Goal: Information Seeking & Learning: Learn about a topic

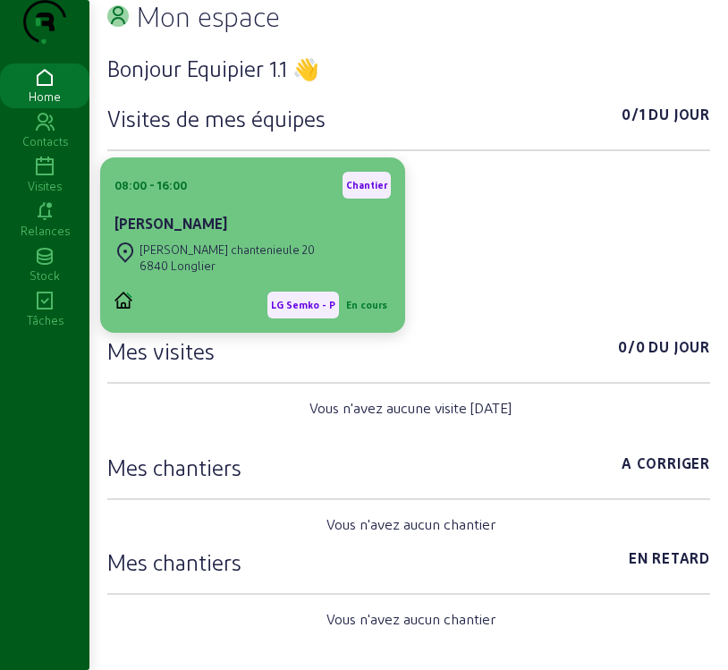
click at [243, 274] on div "6840 Longlier" at bounding box center [226, 265] width 175 height 16
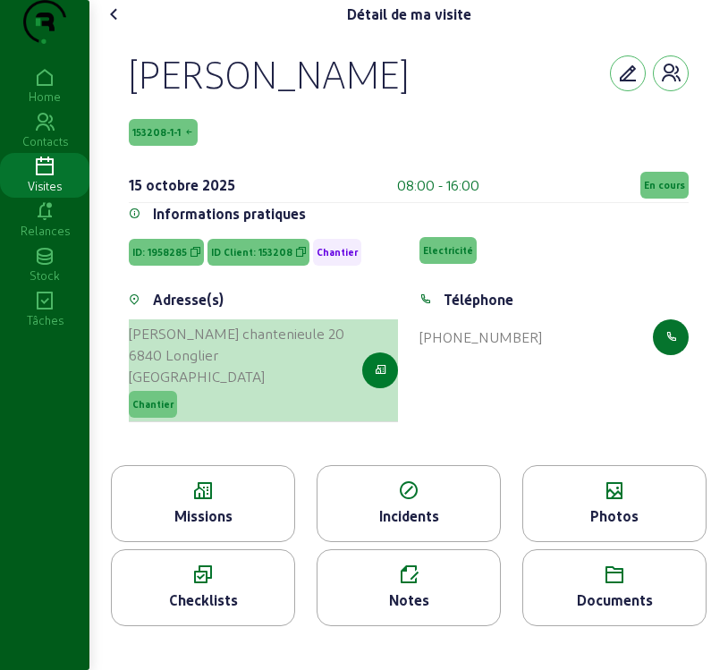
click at [376, 378] on icon "button" at bounding box center [381, 370] width 12 height 16
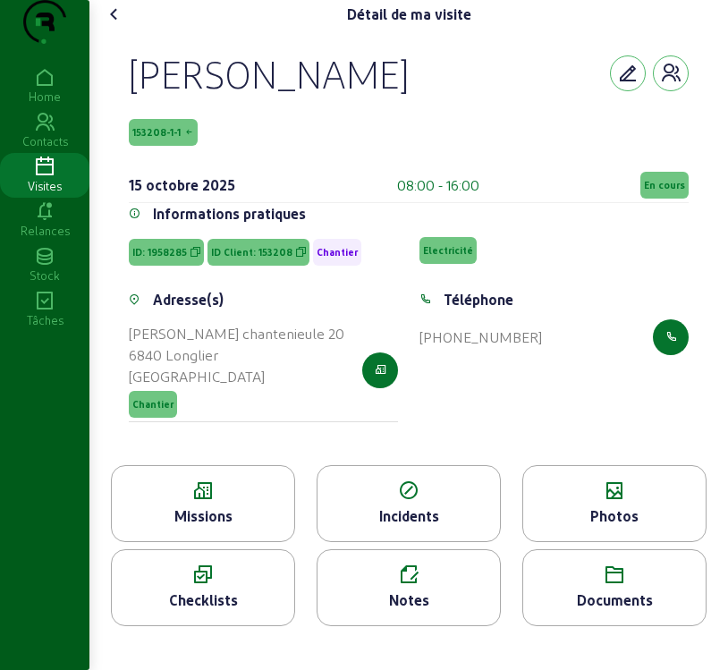
click at [164, 146] on span "153208-1-1" at bounding box center [163, 132] width 69 height 27
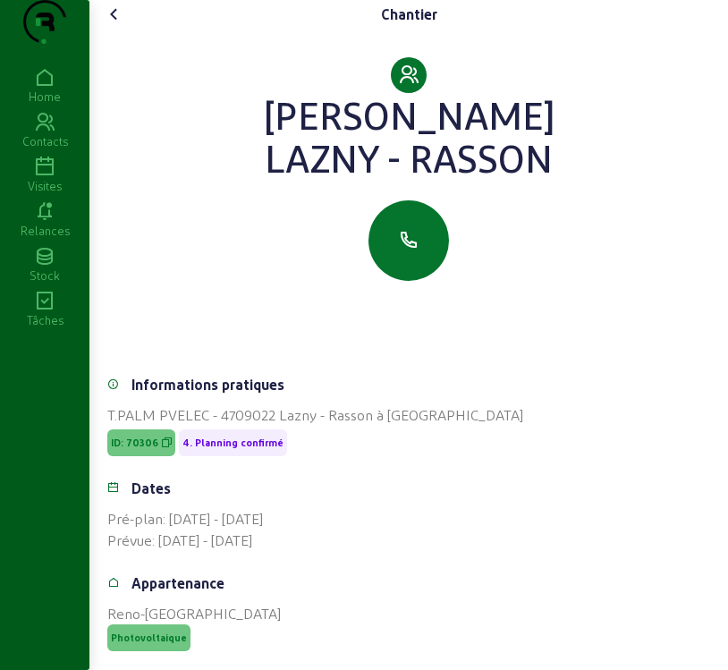
click at [115, 25] on icon at bounding box center [114, 14] width 21 height 21
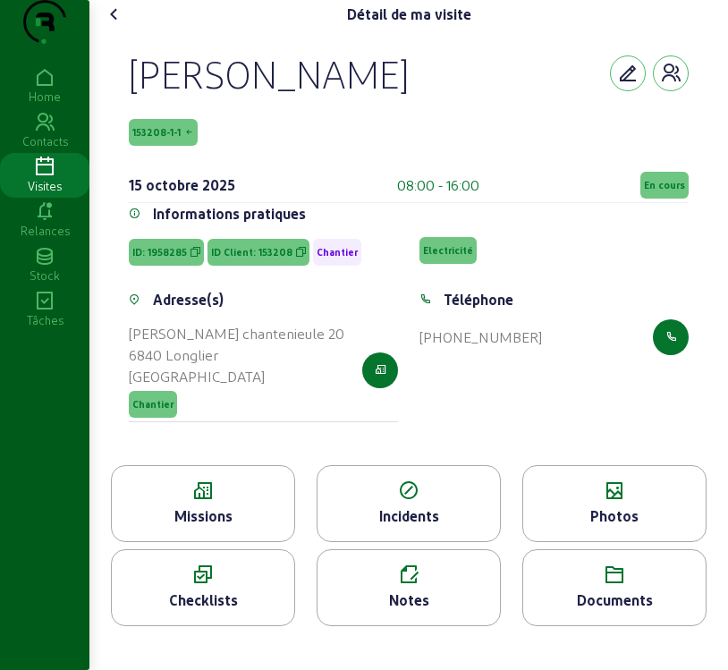
click at [166, 502] on icon at bounding box center [203, 490] width 182 height 21
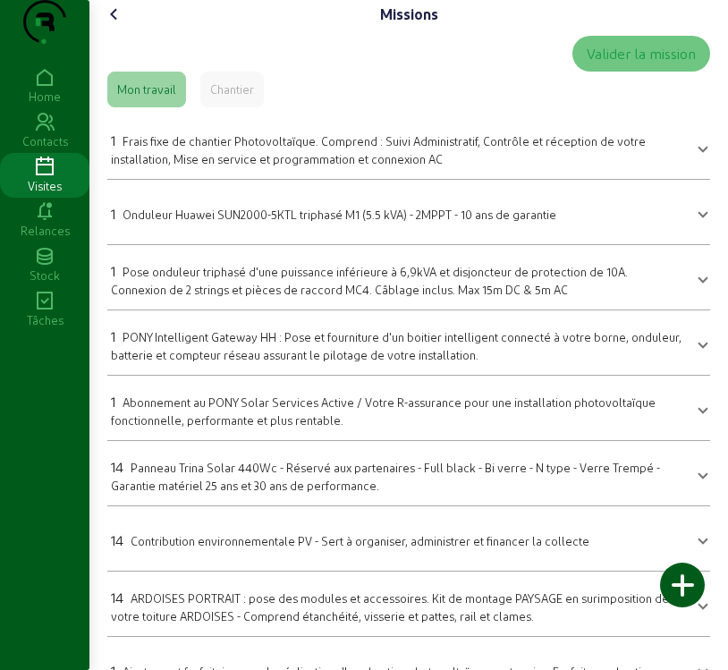
click at [121, 25] on icon at bounding box center [114, 14] width 21 height 21
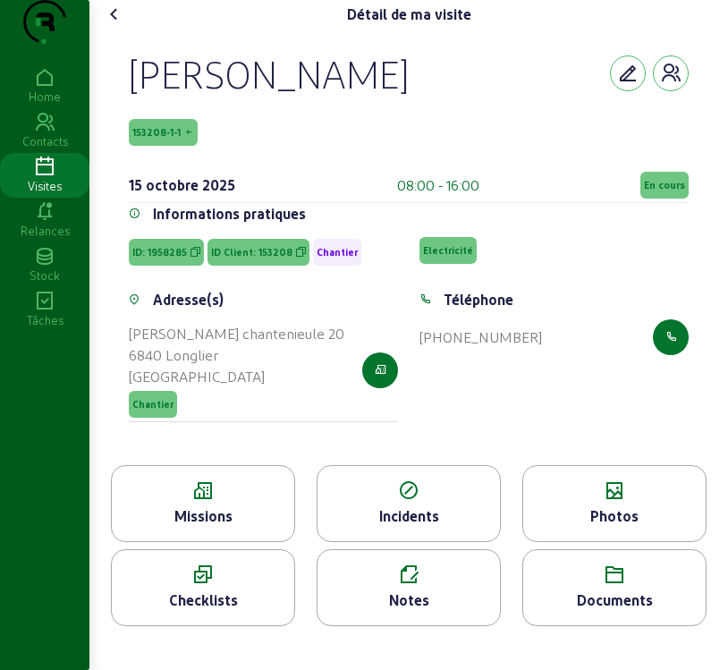
click at [611, 502] on icon at bounding box center [614, 490] width 182 height 21
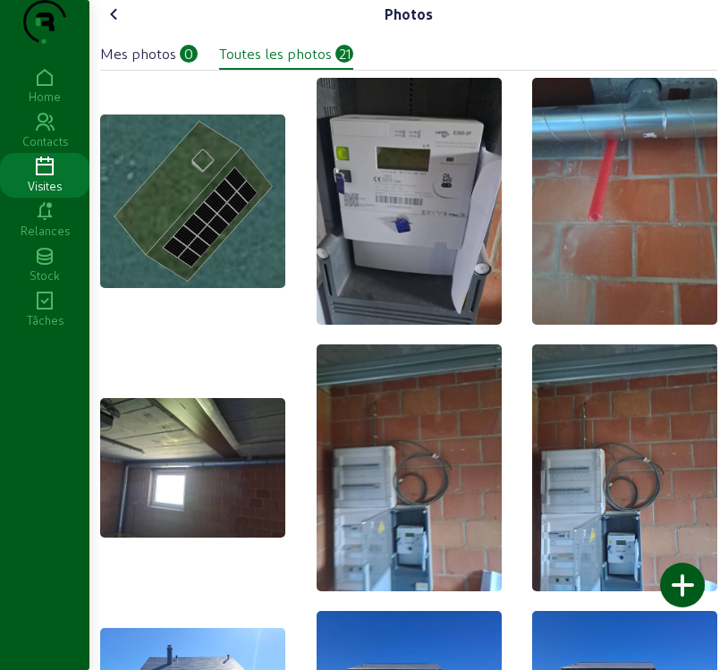
click at [181, 263] on img at bounding box center [192, 200] width 185 height 173
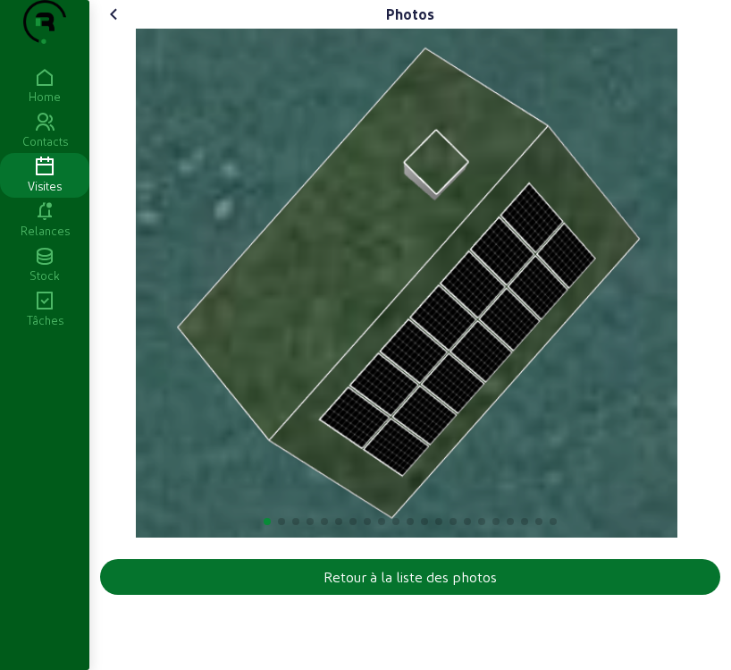
click at [524, 374] on img "1 / 21" at bounding box center [407, 283] width 543 height 509
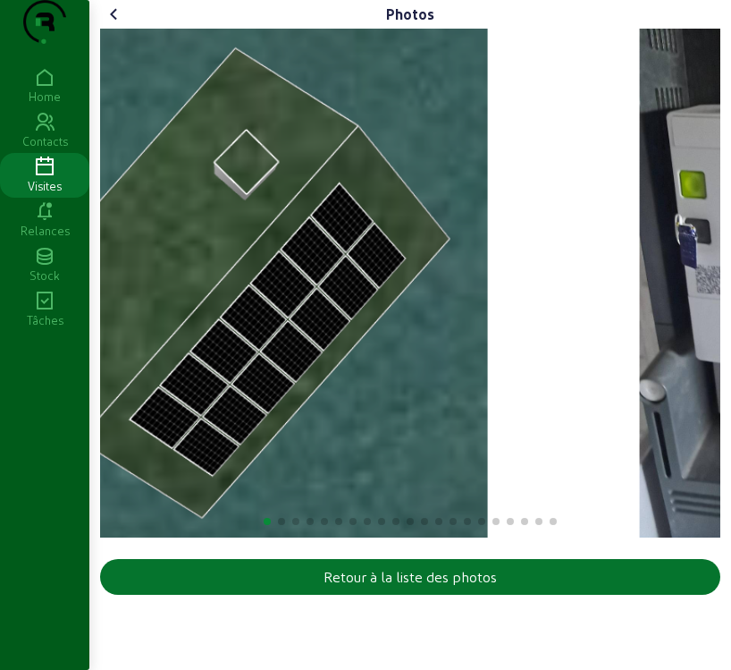
click at [72, 379] on div "Photos Retour à la liste des photos Home Contacts Visites Relances Stock Tâches" at bounding box center [365, 335] width 731 height 670
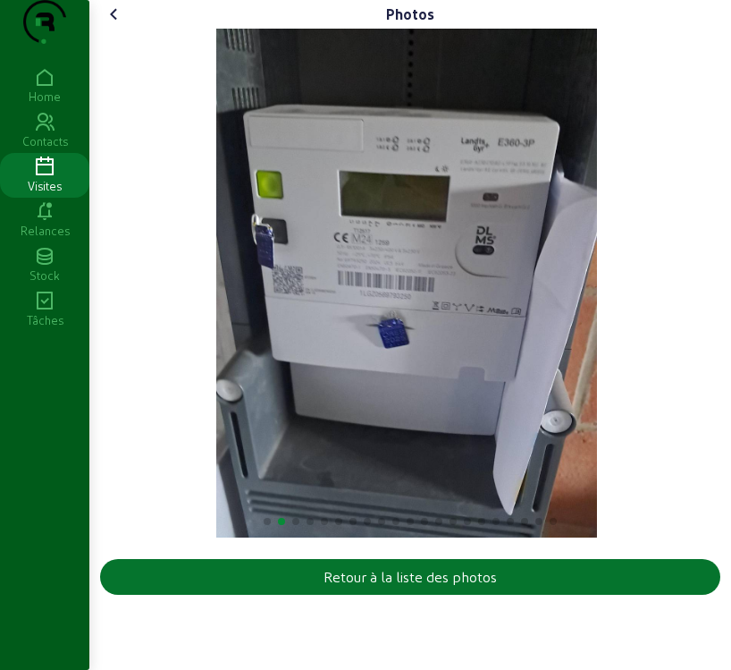
click at [408, 376] on img "2 / 21" at bounding box center [407, 283] width 382 height 509
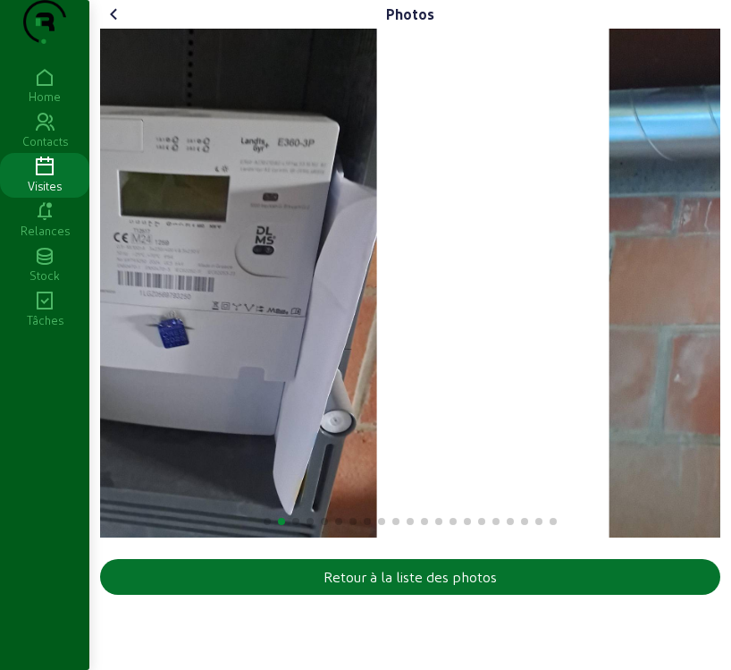
click at [40, 367] on div "Photos Retour à la liste des photos Home Contacts Visites Relances Stock Tâches" at bounding box center [365, 335] width 731 height 670
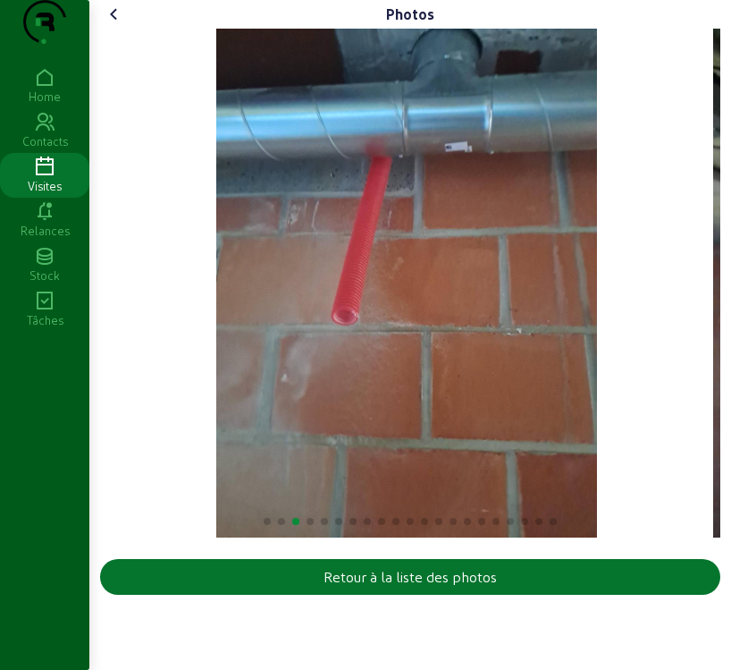
click at [405, 367] on img "3 / 21" at bounding box center [407, 283] width 382 height 509
click at [97, 362] on div "Photos Retour à la liste des photos" at bounding box center [410, 301] width 642 height 602
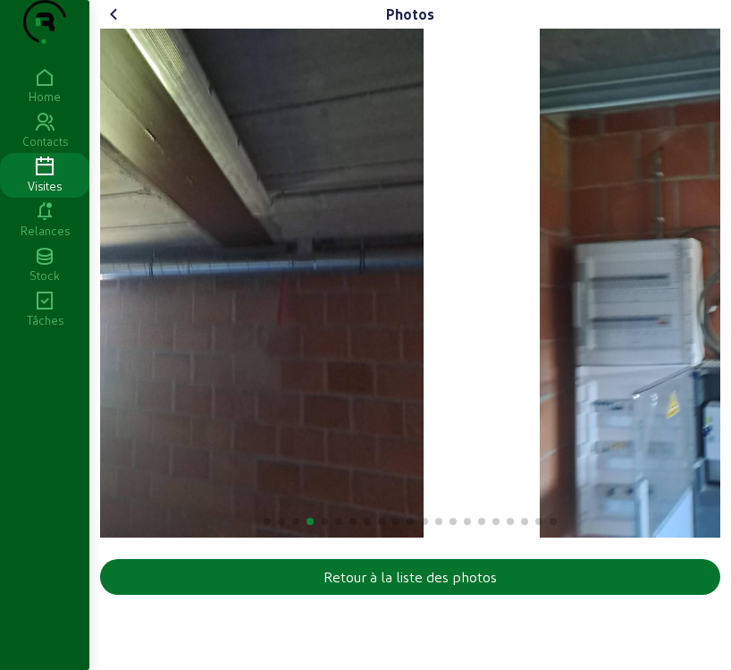
click at [136, 363] on img "4 / 21" at bounding box center [116, 283] width 613 height 509
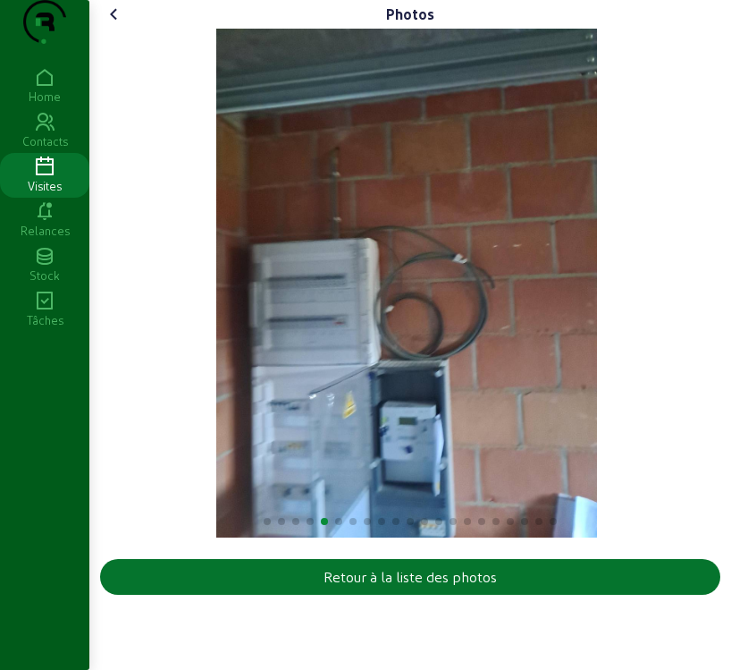
click at [500, 393] on img "5 / 21" at bounding box center [407, 283] width 382 height 509
click at [275, 393] on img "5 / 21" at bounding box center [407, 283] width 382 height 509
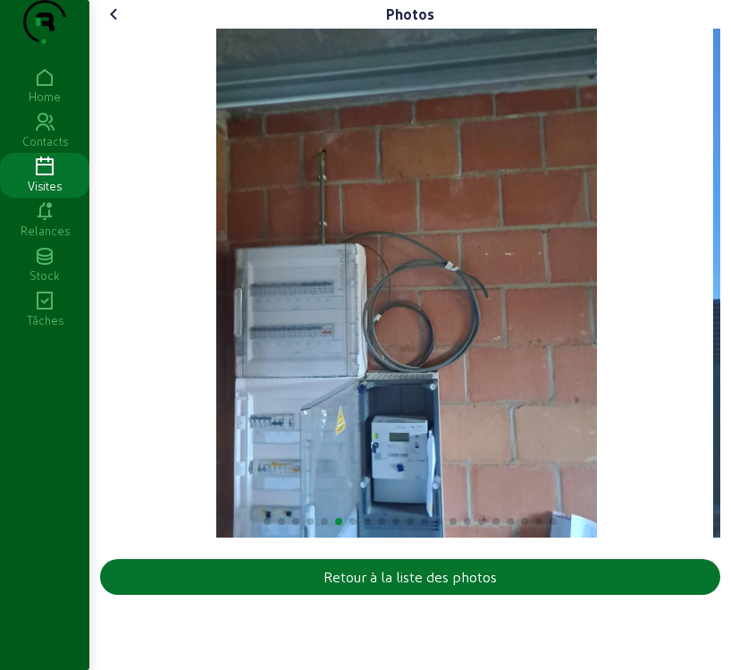
click at [284, 399] on img "6 / 21" at bounding box center [407, 283] width 382 height 509
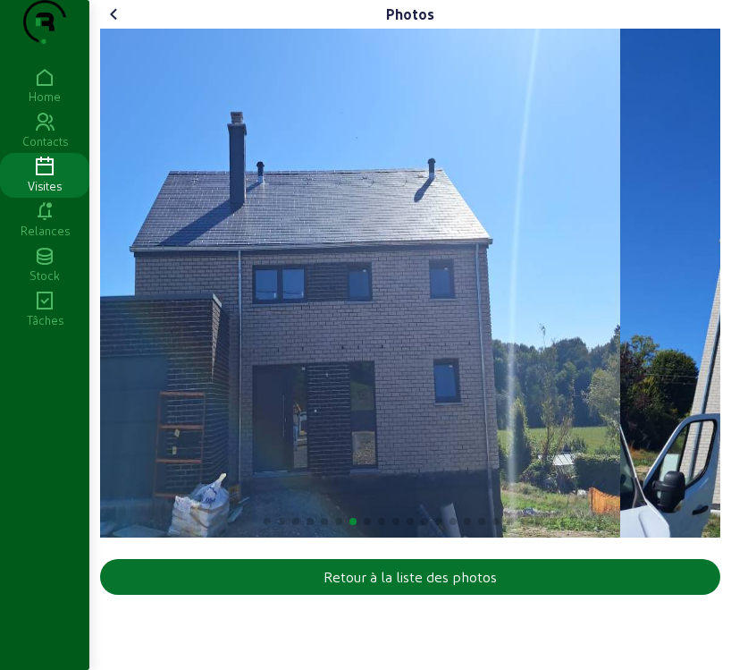
click at [366, 434] on img "7 / 21" at bounding box center [313, 283] width 613 height 509
click at [337, 434] on img "7 / 21" at bounding box center [313, 283] width 613 height 509
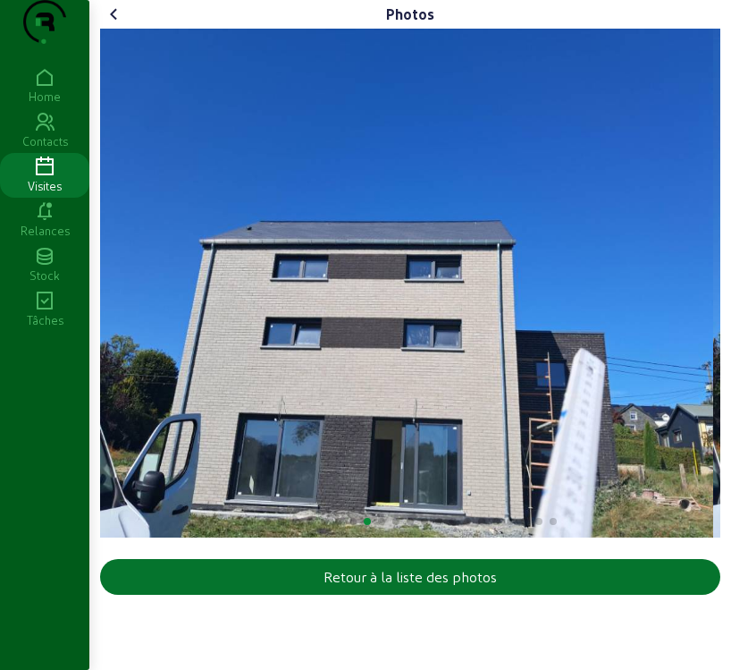
click at [386, 427] on img "8 / 21" at bounding box center [406, 283] width 613 height 509
click at [255, 451] on img "8 / 21" at bounding box center [406, 283] width 613 height 509
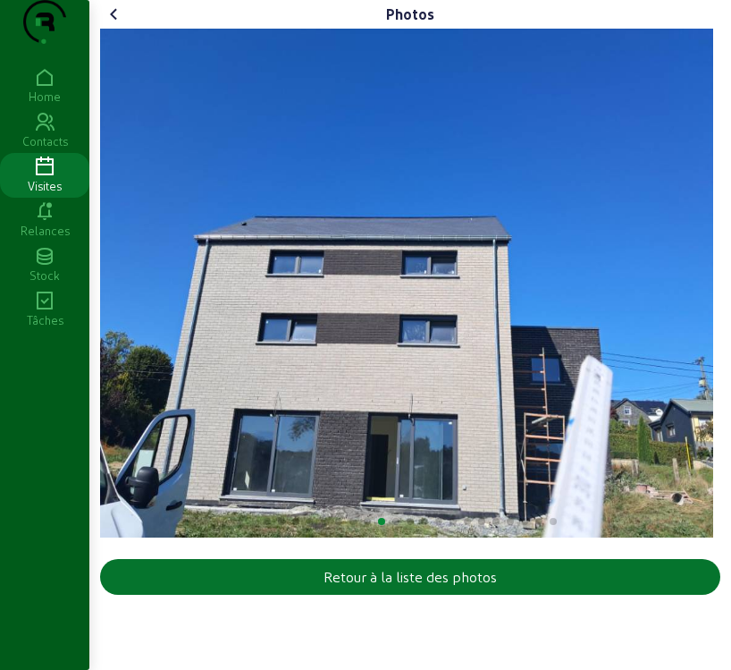
click at [64, 450] on div "Photos Retour à la liste des photos Home Contacts Visites Relances Stock Tâches" at bounding box center [365, 335] width 731 height 670
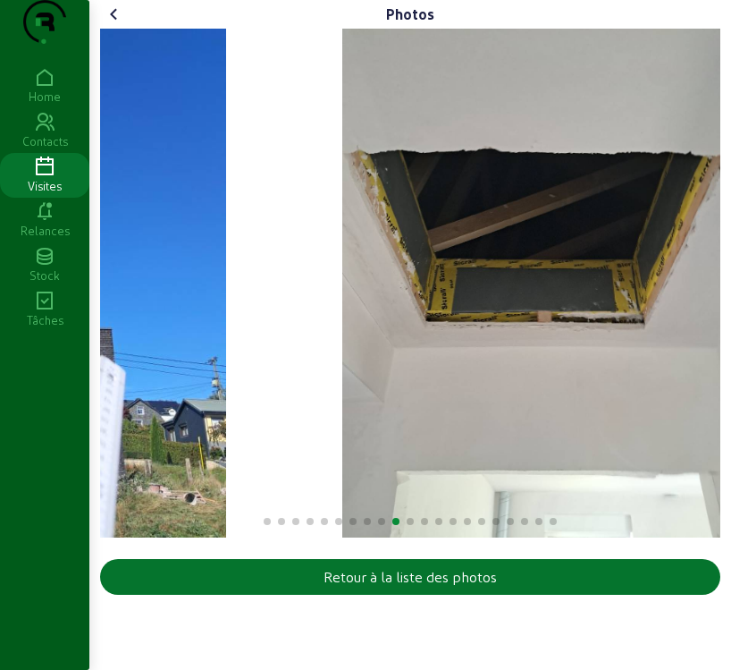
click at [0, 460] on html "Photos Retour à la liste des photos Home Contacts Visites Relances Stock Tâches" at bounding box center [365, 335] width 731 height 670
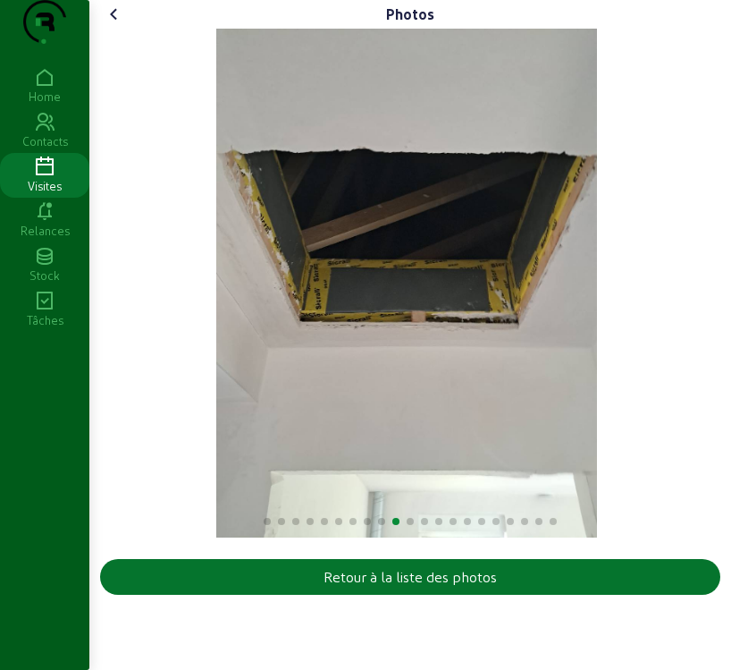
click at [298, 455] on img "10 / 21" at bounding box center [407, 283] width 382 height 509
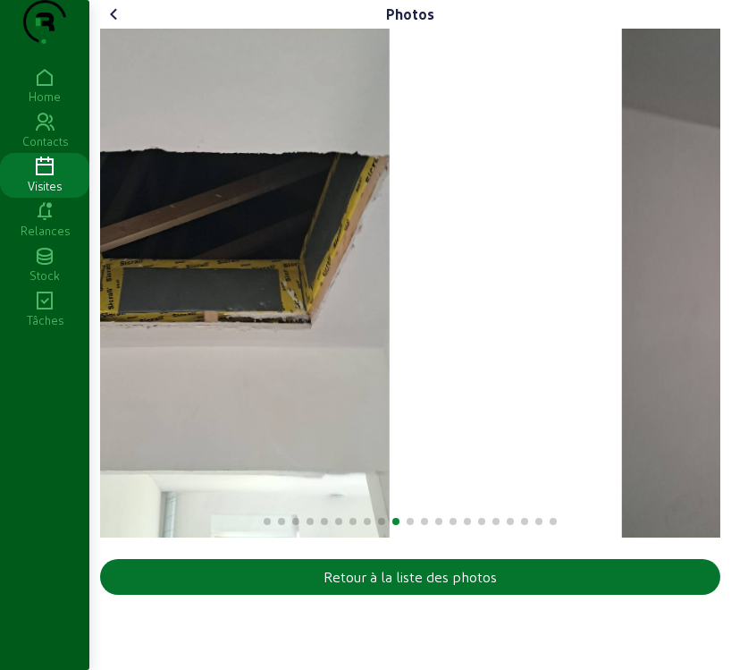
click at [4, 470] on div "Photos Retour à la liste des photos Home Contacts Visites Relances Stock Tâches" at bounding box center [365, 335] width 731 height 670
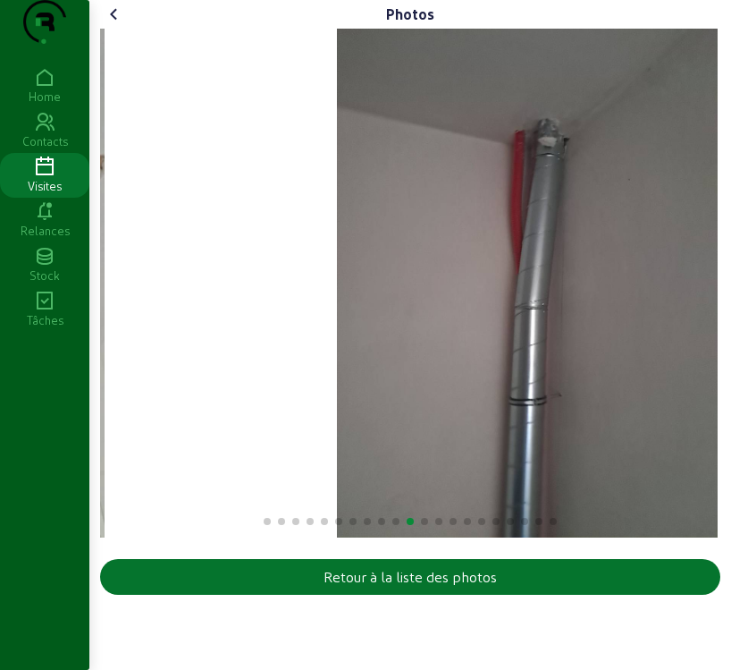
click at [586, 457] on div "11 / 21" at bounding box center [527, 283] width 613 height 509
click at [727, 434] on html "Photos Retour à la liste des photos Home Contacts Visites Relances Stock Tâches" at bounding box center [365, 335] width 731 height 670
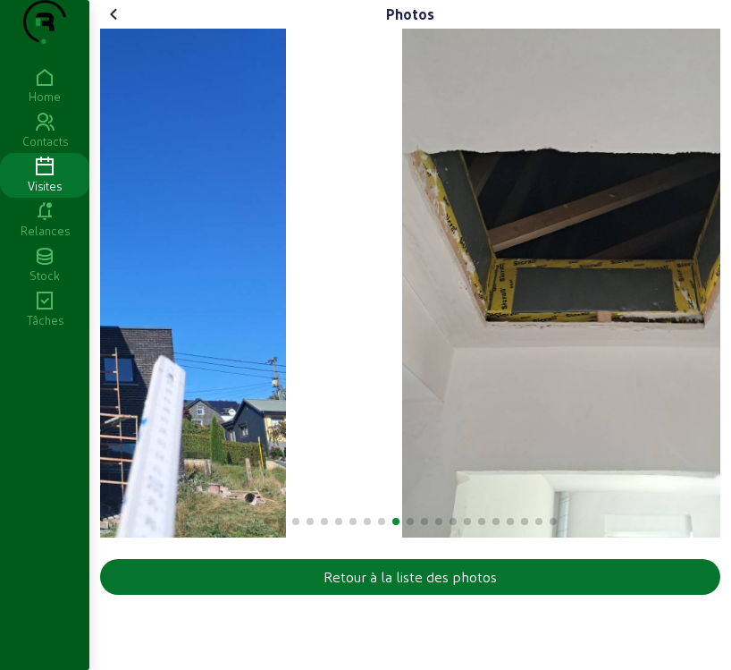
click at [594, 438] on img "10 / 21" at bounding box center [593, 283] width 382 height 509
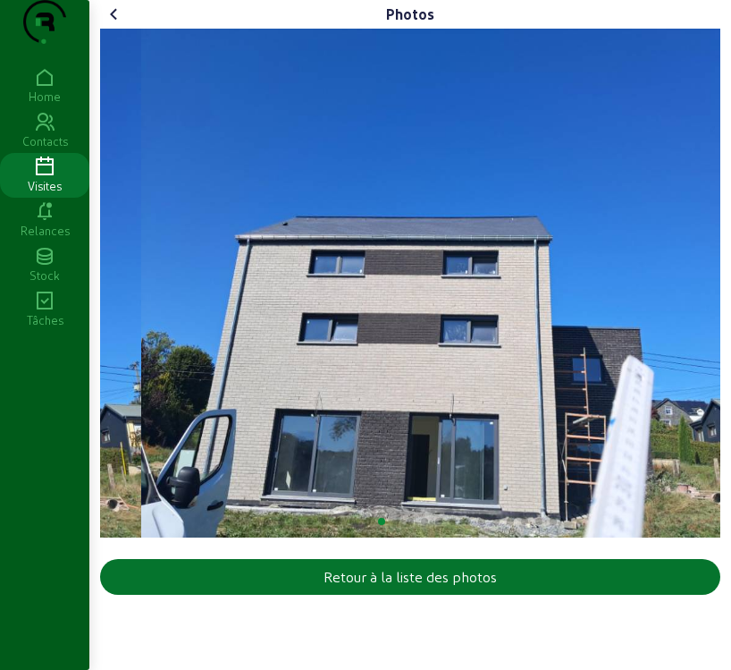
click at [576, 405] on img "9 / 21" at bounding box center [447, 283] width 613 height 509
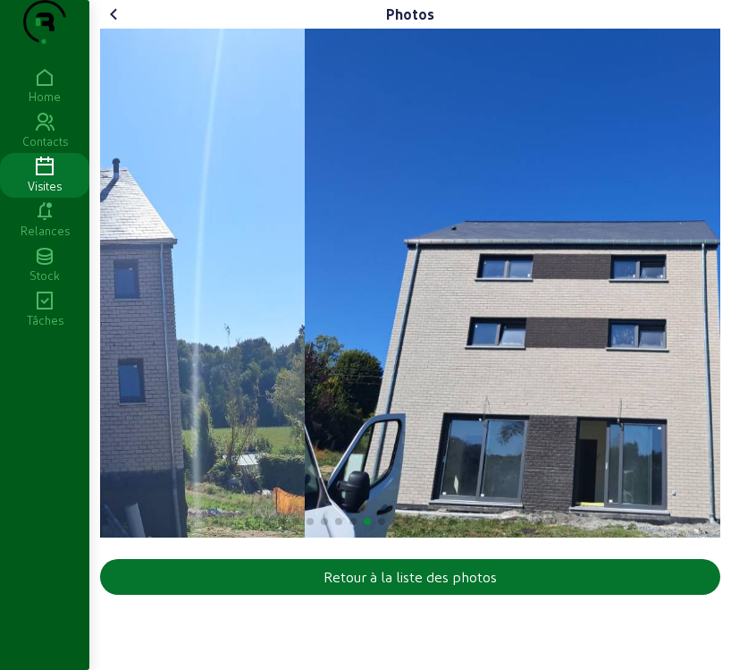
click at [555, 426] on img "8 / 21" at bounding box center [611, 283] width 613 height 509
